Goal: Transaction & Acquisition: Purchase product/service

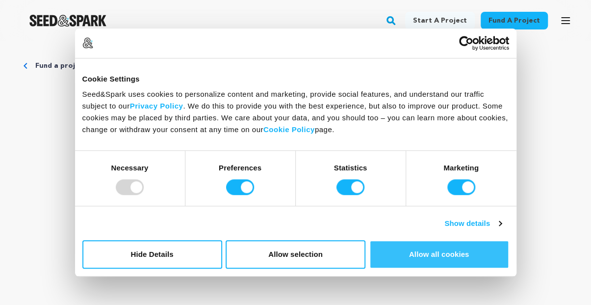
click at [449, 248] on button "Allow all cookies" at bounding box center [439, 254] width 140 height 28
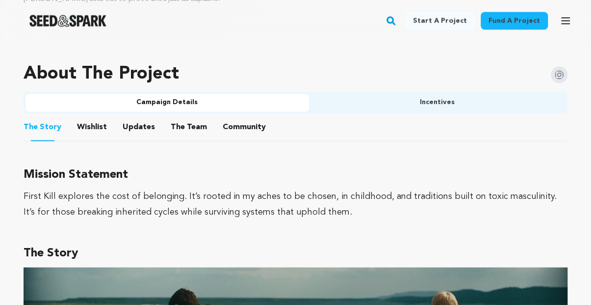
scroll to position [589, 0]
click at [432, 106] on button "Incentives" at bounding box center [437, 103] width 257 height 18
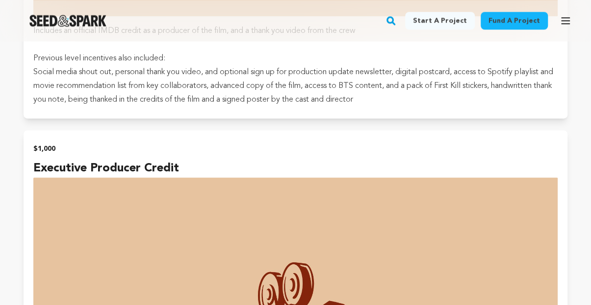
scroll to position [4072, 0]
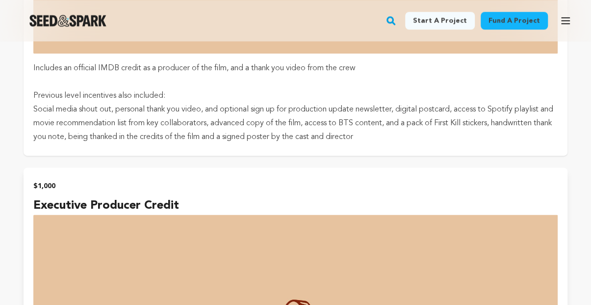
click at [174, 103] on p "Social media shout out, personal thank you video, and optional sign up for prod…" at bounding box center [295, 123] width 524 height 41
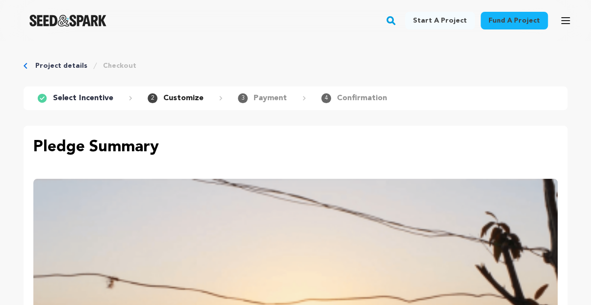
click at [36, 66] on link "Project details" at bounding box center [61, 66] width 52 height 10
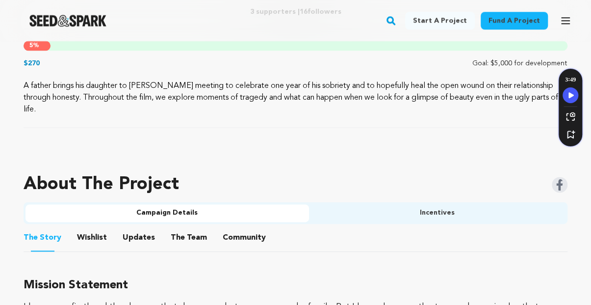
scroll to position [491, 0]
click at [188, 227] on button "The Team" at bounding box center [189, 239] width 24 height 24
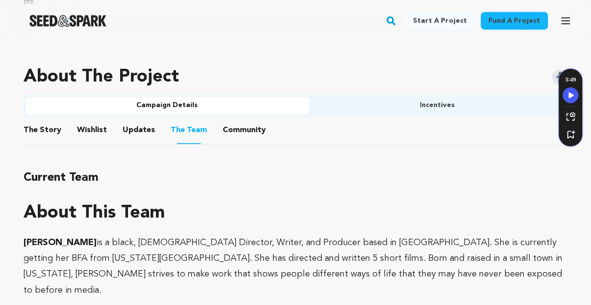
scroll to position [589, 0]
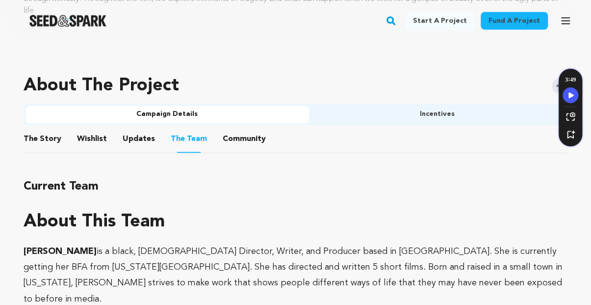
click at [433, 108] on button "Incentives" at bounding box center [437, 114] width 257 height 18
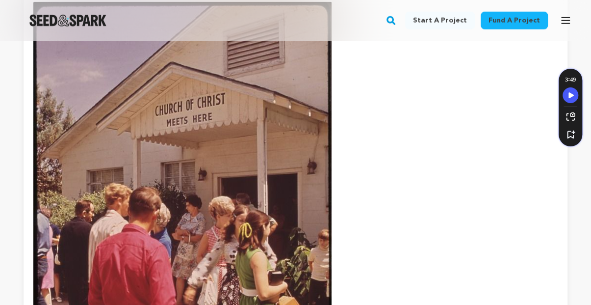
scroll to position [2796, 0]
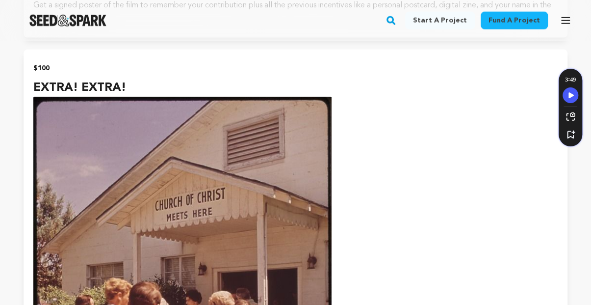
click at [66, 25] on img "Seed&Spark Homepage" at bounding box center [67, 21] width 77 height 12
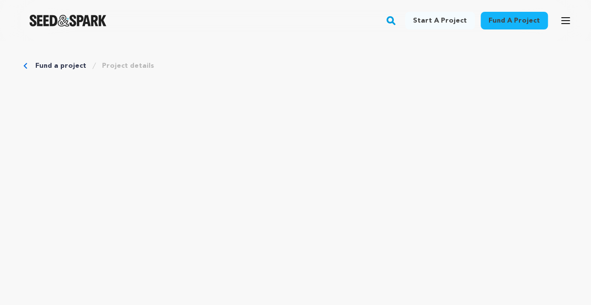
click at [39, 65] on link "Fund a project" at bounding box center [60, 66] width 51 height 10
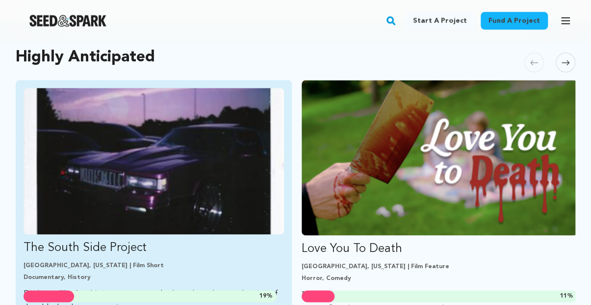
scroll to position [540, 0]
